Goal: Information Seeking & Learning: Learn about a topic

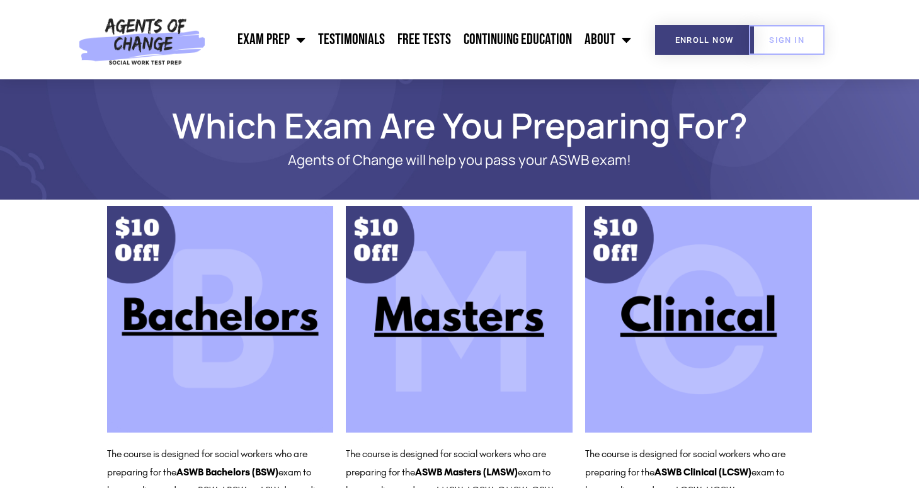
click at [685, 304] on img at bounding box center [698, 319] width 227 height 227
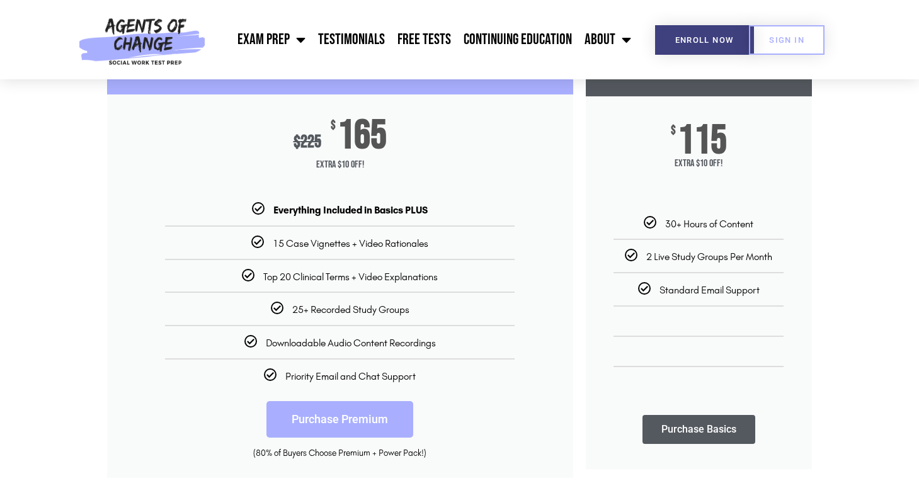
scroll to position [188, 0]
click at [130, 40] on img at bounding box center [141, 39] width 139 height 79
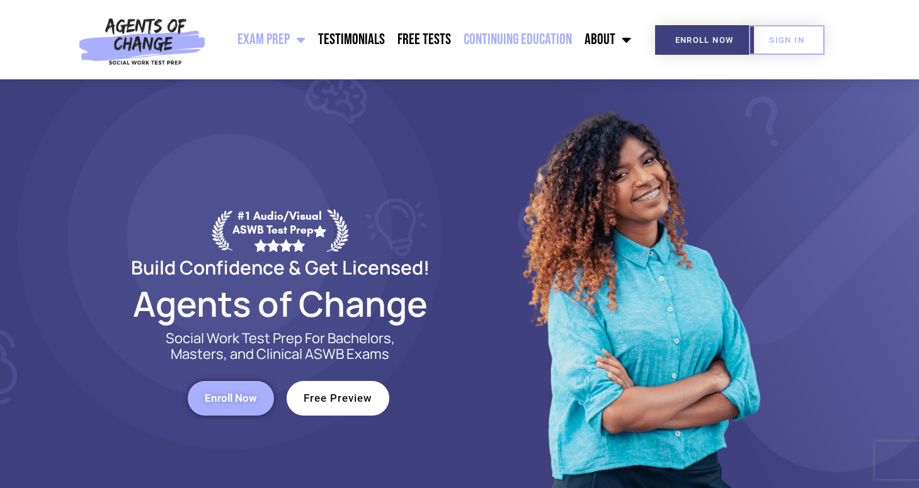
click at [522, 32] on link "Continuing Education" at bounding box center [517, 39] width 121 height 31
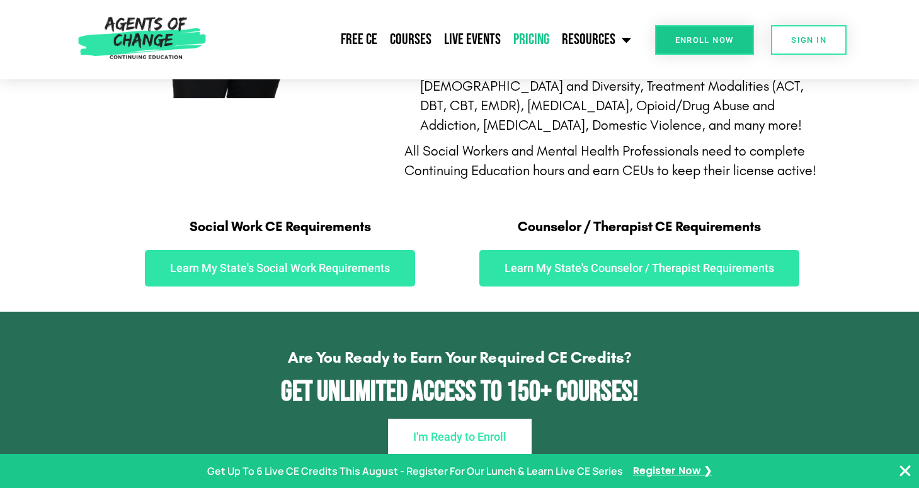
scroll to position [615, 0]
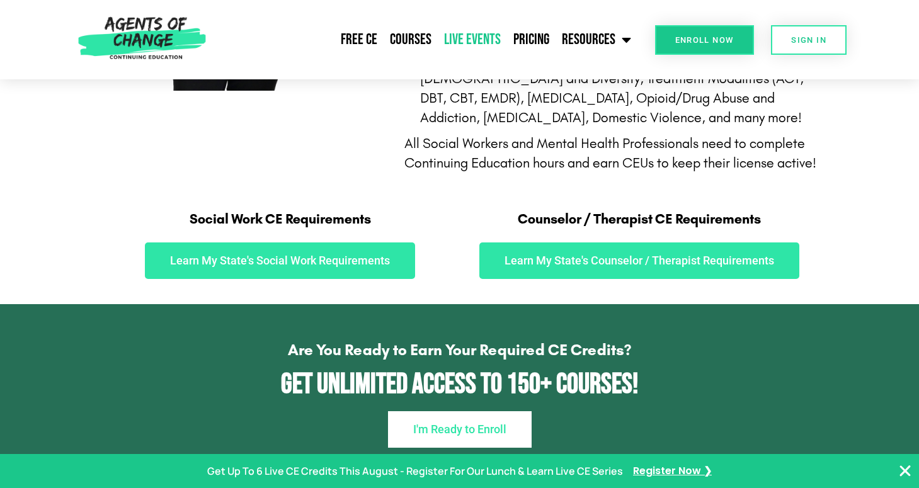
click at [483, 38] on link "Live Events" at bounding box center [472, 39] width 69 height 31
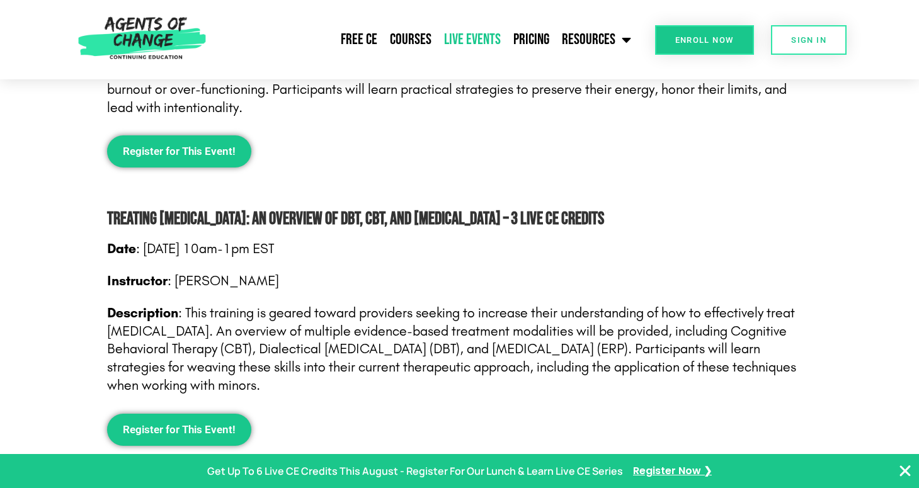
scroll to position [1218, 0]
